Goal: Information Seeking & Learning: Understand process/instructions

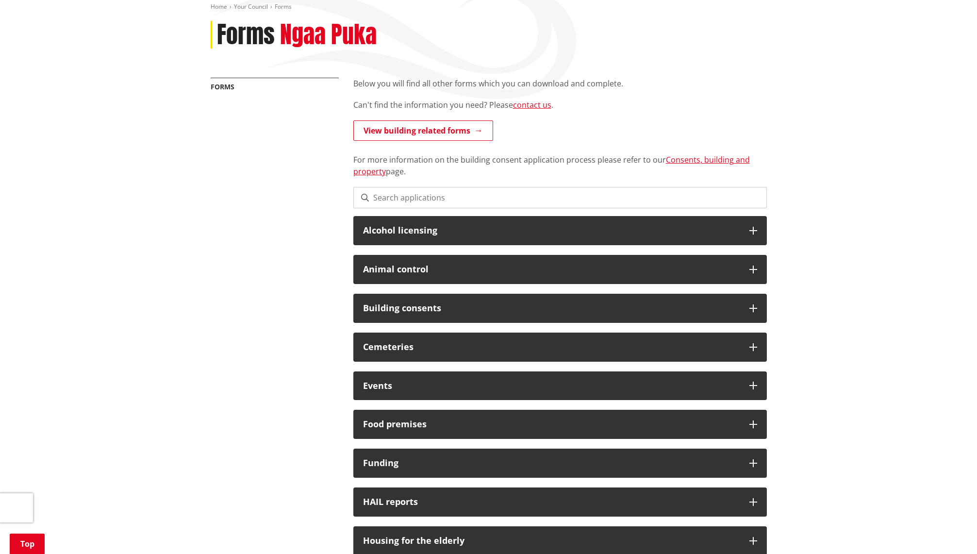
scroll to position [445, 0]
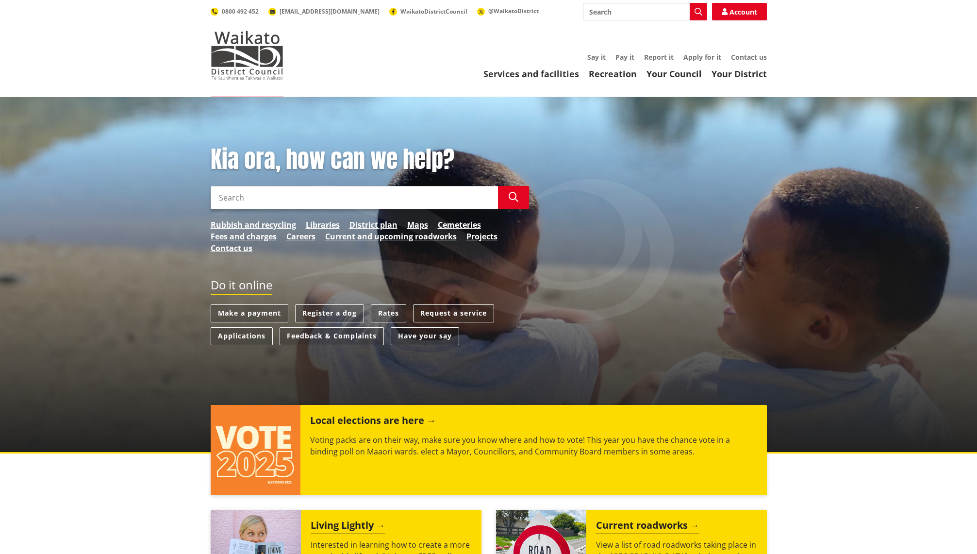
click at [620, 11] on input "Search" at bounding box center [645, 11] width 124 height 17
type input "AMENDMENT TO BUILDING CONSENT"
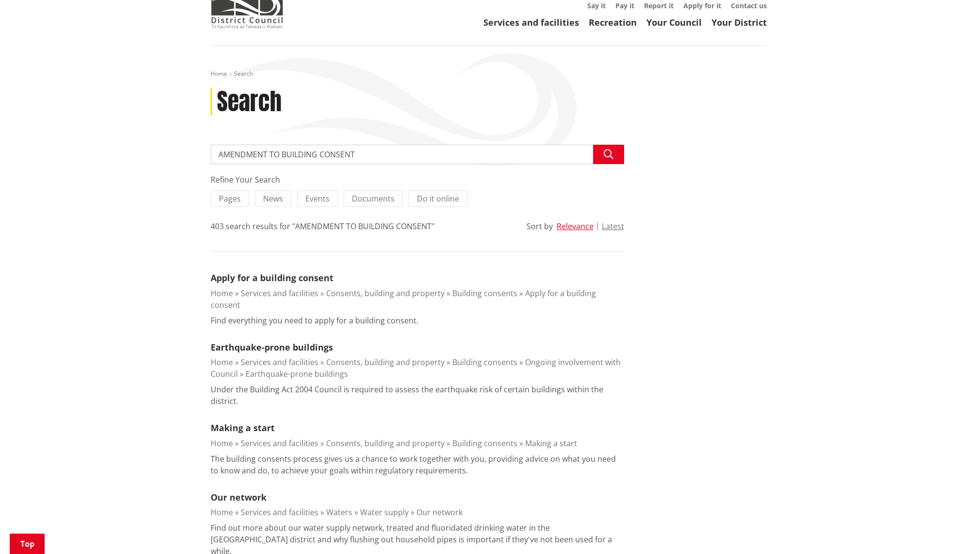
scroll to position [36, 0]
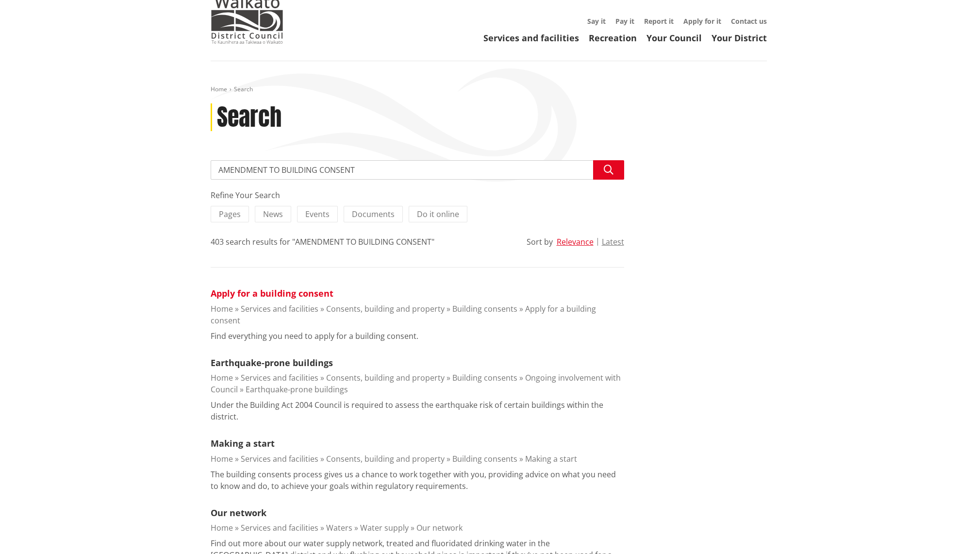
click at [275, 292] on link "Apply for a building consent" at bounding box center [272, 293] width 123 height 12
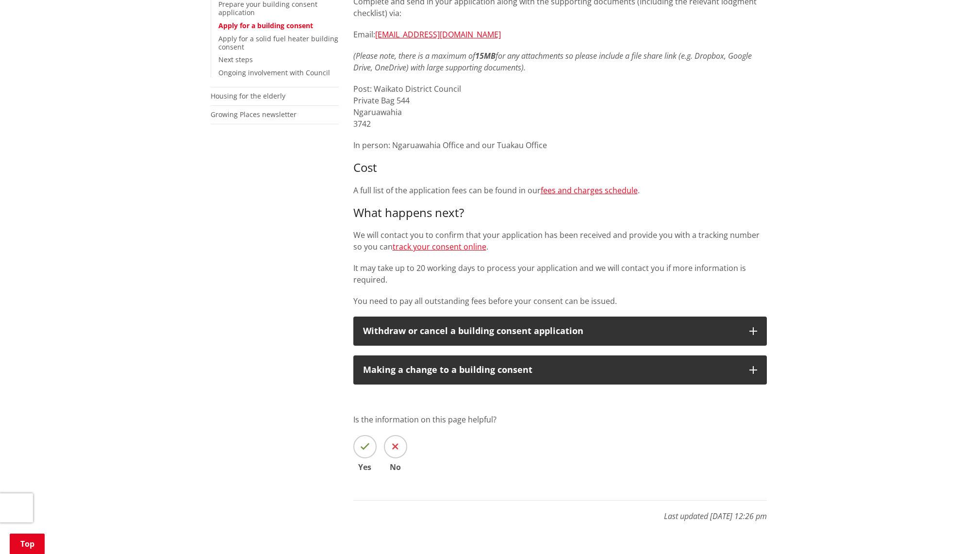
scroll to position [300, 0]
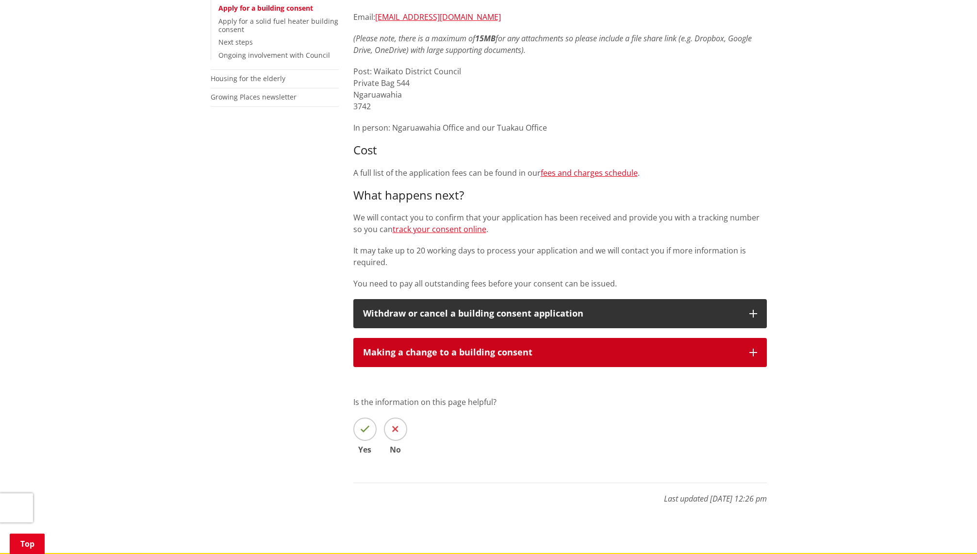
click at [576, 356] on div "Making a change to a building consent" at bounding box center [551, 353] width 377 height 10
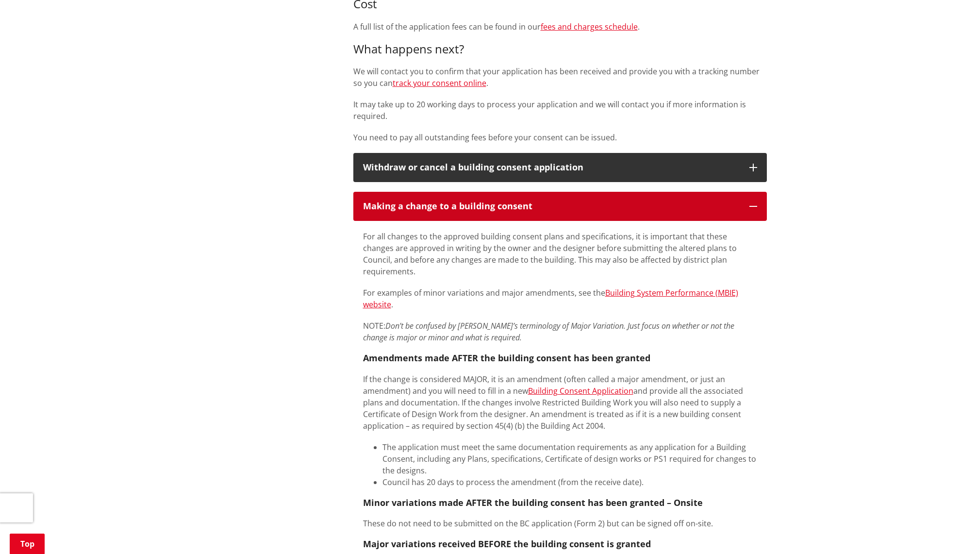
scroll to position [454, 0]
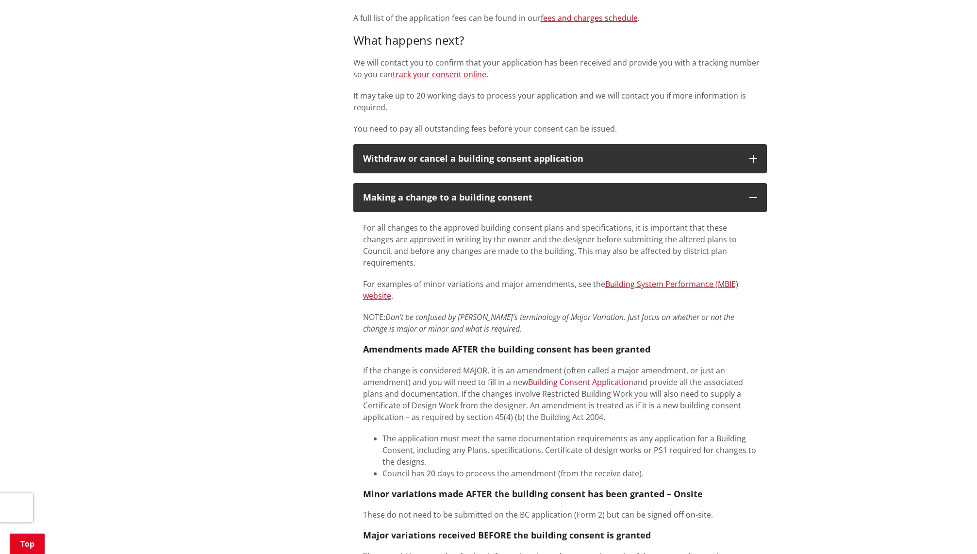
click at [575, 377] on link "Building Consent Application" at bounding box center [580, 382] width 105 height 11
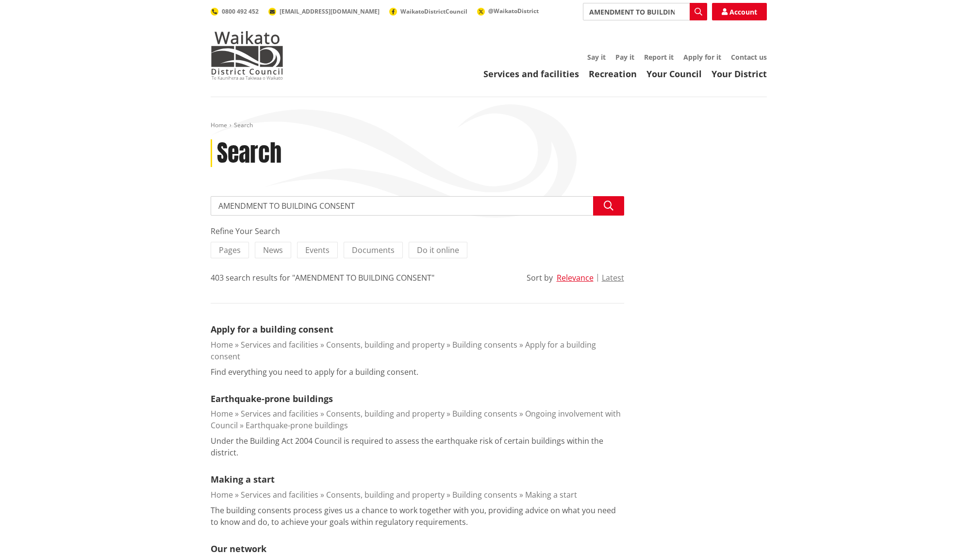
scroll to position [36, 0]
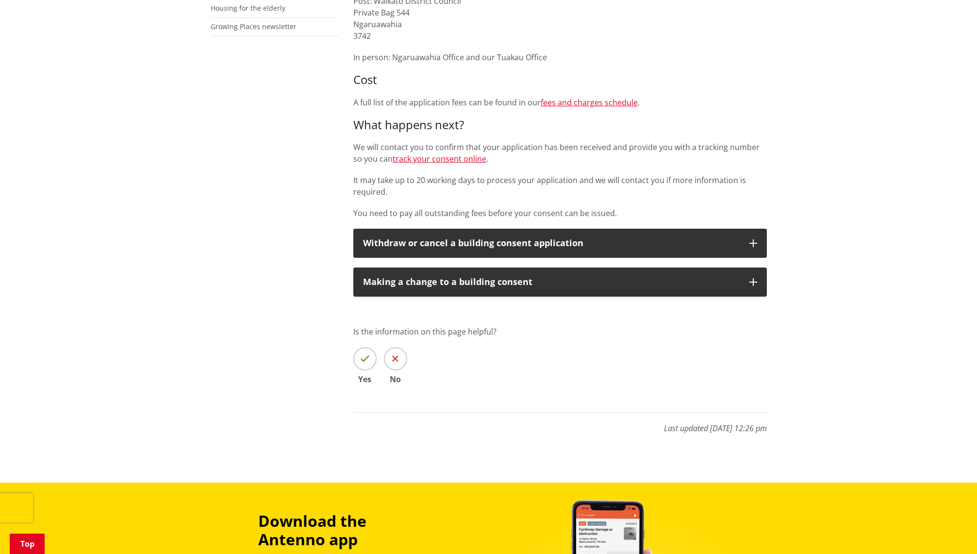
scroll to position [458, 0]
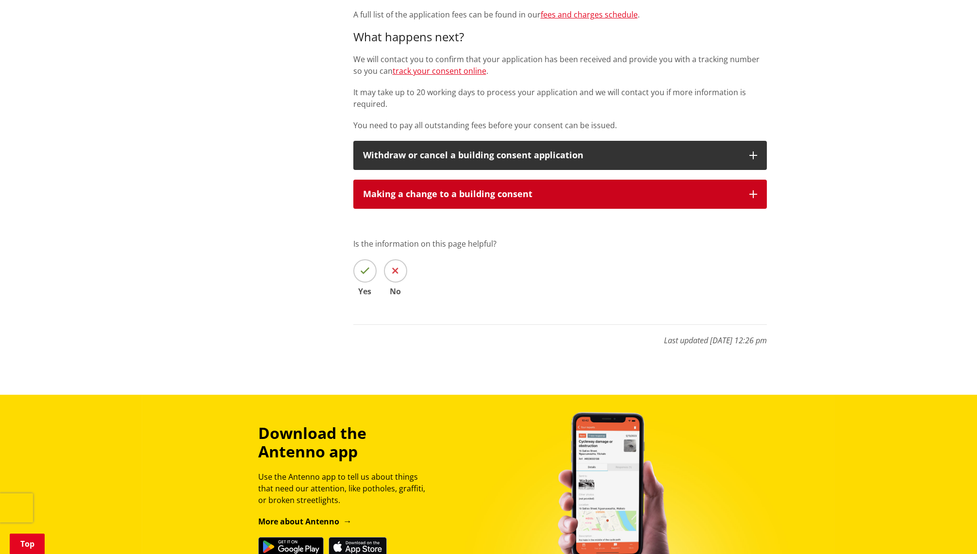
click at [638, 193] on div "Making a change to a building consent" at bounding box center [551, 194] width 377 height 10
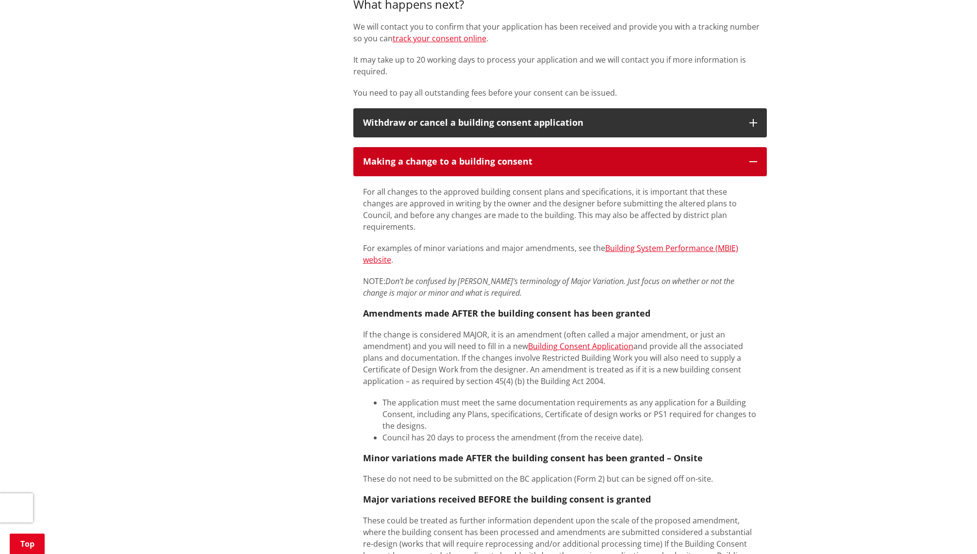
scroll to position [535, 0]
